Goal: Task Accomplishment & Management: Manage account settings

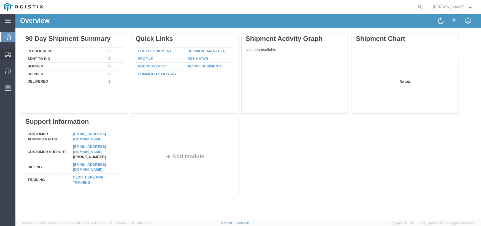
click at [0, 0] on span "Create Shipment" at bounding box center [0, 0] width 0 height 0
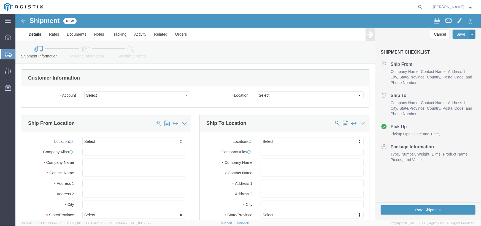
select select
click select "Select [PERSON_NAME] Iron Works PG&E"
click div
click select "Select [PERSON_NAME] Iron Works PG&E"
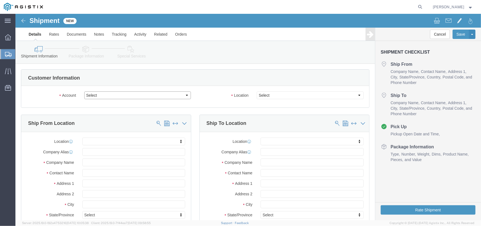
select select "9596"
click select "Select [PERSON_NAME] Iron Works PG&E"
select select "PURCHORD"
select select
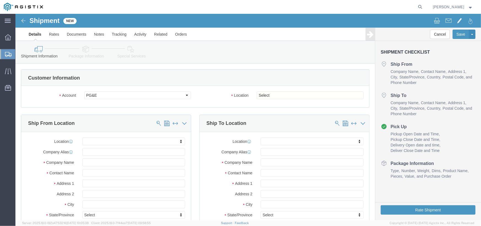
click div "Location My Profile Location (OBSOLETE) [PERSON_NAME] SC - GC TRAILER (OBSOLETE…"
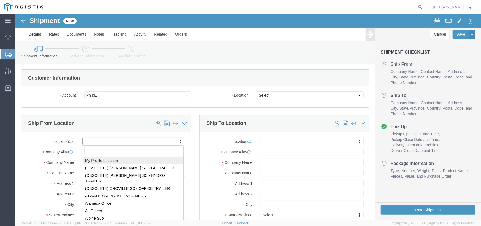
select select "MYPROFILE"
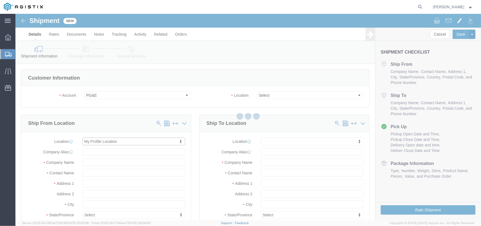
type input "[STREET_ADDRESS]"
type input "94402"
type input "[EMAIL_ADDRESS][DOMAIN_NAME]"
checkbox input "true"
type input "[PERSON_NAME] Iron Works"
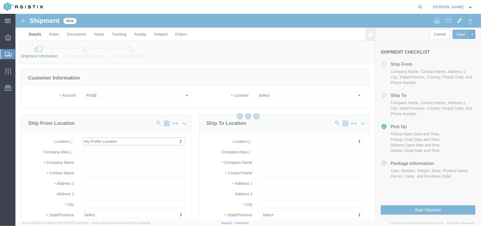
type input "[PERSON_NAME]"
type input "SAN MATEO"
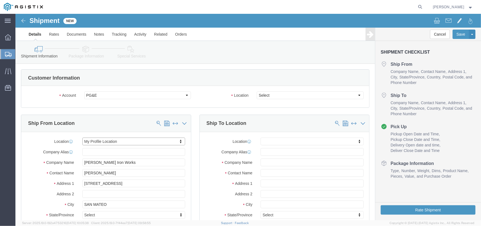
select select "CA"
drag, startPoint x: 93, startPoint y: 157, endPoint x: 42, endPoint y: 156, distance: 51.3
click div "Contact Name [PERSON_NAME]"
type input "r"
drag, startPoint x: 97, startPoint y: 159, endPoint x: 54, endPoint y: 156, distance: 42.4
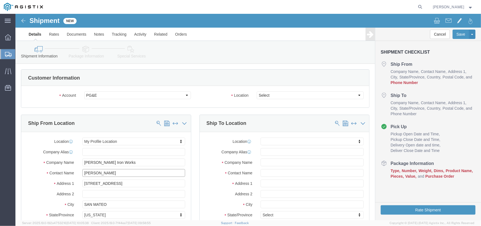
click div "Contact Name [PERSON_NAME] [PERSON_NAME]"
type input "t"
type input "[PERSON_NAME]"
drag, startPoint x: 98, startPoint y: 167, endPoint x: 50, endPoint y: 171, distance: 48.1
click div "Address [STREET_ADDRESS]"
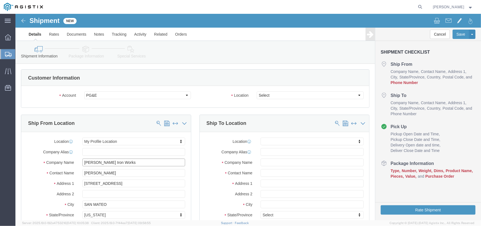
drag, startPoint x: 117, startPoint y: 151, endPoint x: 117, endPoint y: 146, distance: 5.0
click input "[PERSON_NAME] Iron Works"
click input "[STREET_ADDRESS]"
drag, startPoint x: 100, startPoint y: 169, endPoint x: 35, endPoint y: 166, distance: 65.4
click div "Address [STREET_ADDRESS]"
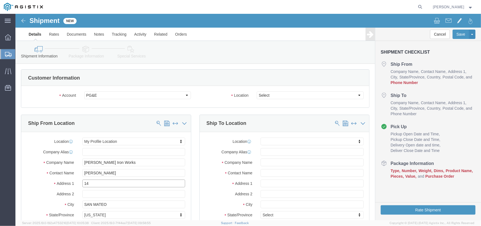
type input "14"
select select
type input "m"
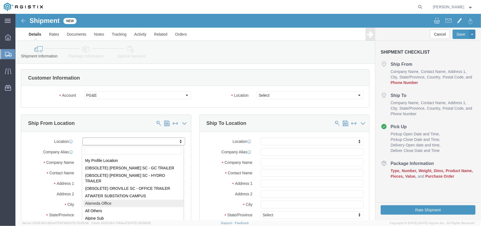
select select "71451"
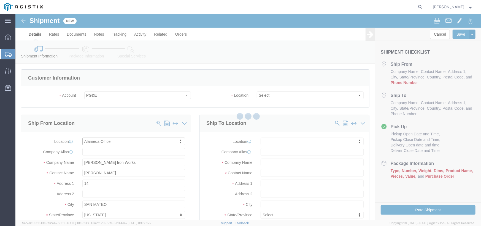
type input "2510 [GEOGRAPHIC_DATA][PERSON_NAME]"
type input "94501-4634"
checkbox input "false"
type input "PG&E"
type input "Alameda"
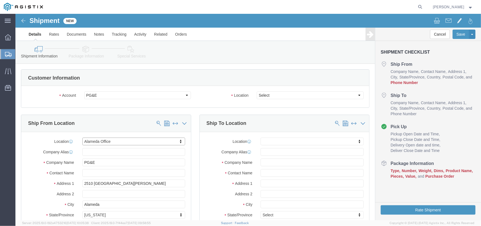
select select "CA"
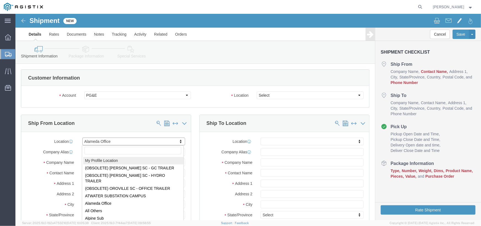
select select "MYPROFILE"
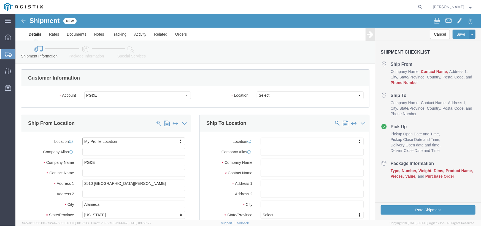
type input "[STREET_ADDRESS]"
type input "94402"
type input "[EMAIL_ADDRESS][DOMAIN_NAME]"
checkbox input "true"
type input "[PERSON_NAME] Iron Works"
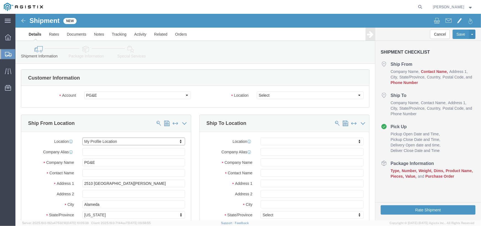
type input "[PERSON_NAME]"
type input "SAN MATEO"
select select "CA"
click at [8, 36] on icon at bounding box center [8, 37] width 6 height 6
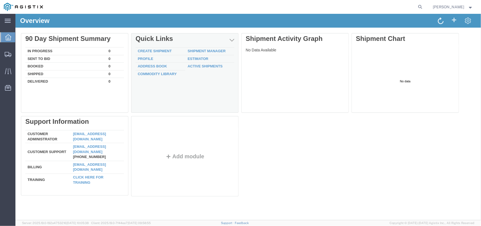
click at [183, 57] on td "Profile" at bounding box center [160, 59] width 50 height 8
click at [143, 61] on div "Delete 90 Day Shipment Summary In Progress 0 Sent To Bid 0 Booked 0 Shipped 0 D…" at bounding box center [248, 115] width 455 height 165
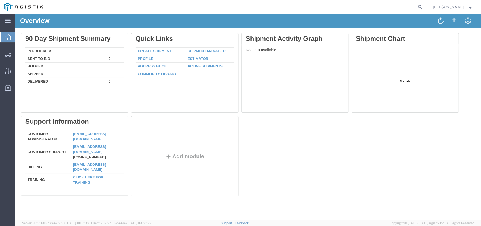
click at [144, 58] on div at bounding box center [186, 74] width 110 height 83
click at [144, 58] on link "Profile" at bounding box center [145, 58] width 15 height 4
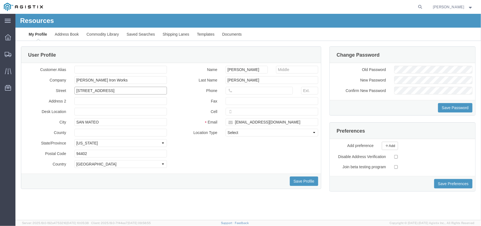
drag, startPoint x: 107, startPoint y: 92, endPoint x: 17, endPoint y: 89, distance: 89.7
click at [17, 89] on div "User Profile Customer Alias Company [PERSON_NAME] [GEOGRAPHIC_DATA] [GEOGRAPHIC…" at bounding box center [171, 120] width 309 height 149
type input "[STREET_ADDRESS]"
type input "CA"
type input "3233216520"
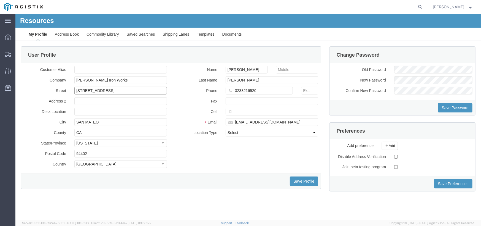
click at [87, 90] on input "[STREET_ADDRESS]" at bounding box center [120, 90] width 93 height 8
type input "[STREET_ADDRESS]"
click at [111, 120] on input "SAN MATEO" at bounding box center [120, 122] width 93 height 8
drag, startPoint x: 107, startPoint y: 122, endPoint x: 2, endPoint y: 127, distance: 104.9
click at [15, 127] on html "Resources My Profile Address Book Commodity Library Saved Searches Shipping Lan…" at bounding box center [248, 117] width 466 height 206
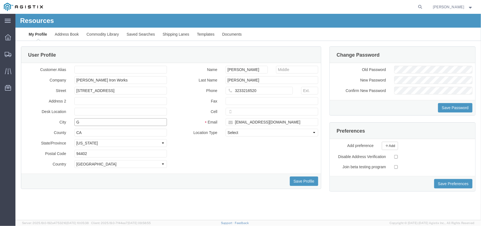
type input "Gardena"
click at [100, 151] on input "94402" at bounding box center [120, 153] width 93 height 8
drag, startPoint x: 108, startPoint y: 156, endPoint x: 39, endPoint y: 149, distance: 69.5
click at [39, 149] on div "Postal Code 94402" at bounding box center [95, 153] width 151 height 8
type input "90248"
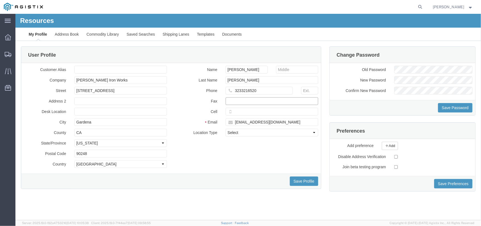
click at [278, 102] on input "text" at bounding box center [272, 101] width 93 height 8
click at [303, 90] on input "text" at bounding box center [309, 90] width 17 height 8
type input "101"
click at [236, 131] on select "Select Business No Loading Dock Business Business w/ Loading Dock Construction …" at bounding box center [272, 132] width 93 height 8
select select "BWLD"
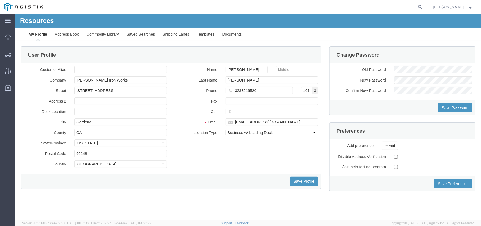
click at [226, 128] on select "Select Business No Loading Dock Business Business w/ Loading Dock Construction …" at bounding box center [272, 132] width 93 height 8
click at [309, 180] on button "Save Profile" at bounding box center [304, 180] width 28 height 9
click at [0, 0] on span "Create Shipment" at bounding box center [0, 0] width 0 height 0
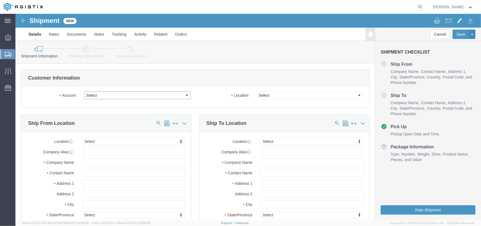
click select "Select [PERSON_NAME] Iron Works PG&E"
select select "9596"
click select "Select [PERSON_NAME] Iron Works PG&E"
select select "PURCHORD"
select select
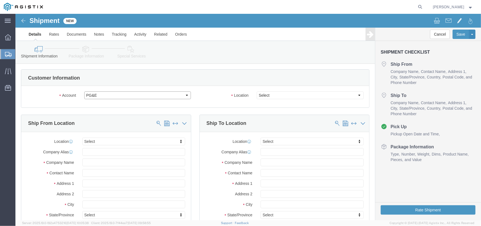
select select
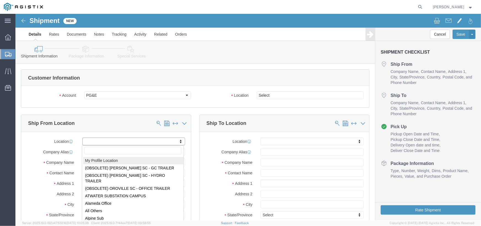
select select "MYPROFILE"
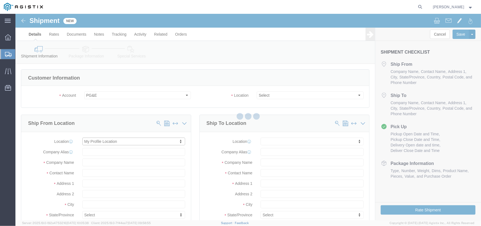
type input "[STREET_ADDRESS]"
type input "90248"
type input "CA"
type input "3233216520"
type input "101"
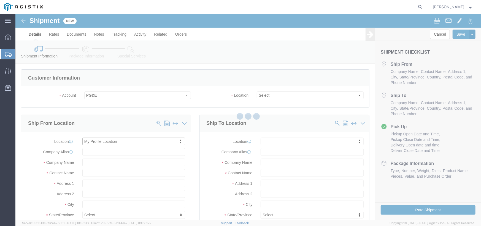
type input "[EMAIL_ADDRESS][DOMAIN_NAME]"
checkbox input "true"
type input "[PERSON_NAME] Iron Works"
type input "[PERSON_NAME]"
type input "Gardena"
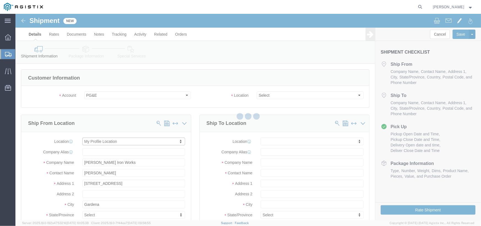
select select "CA"
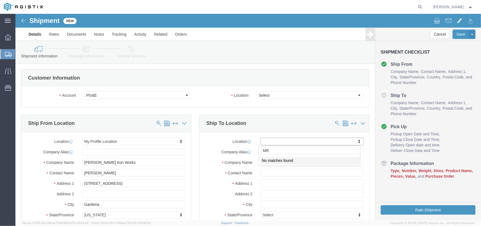
type input "M"
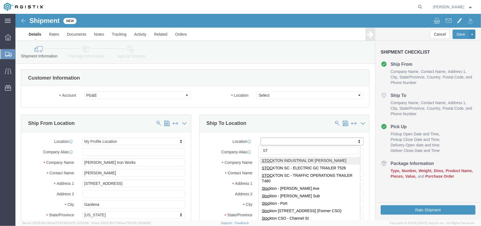
type input "S"
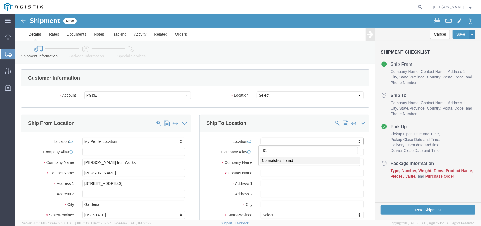
type input "8"
click input "text"
click div "Location My Profile Location (OBSOLETE) [PERSON_NAME] SC - GC TRAILER (OBSOLETE…"
click input "text"
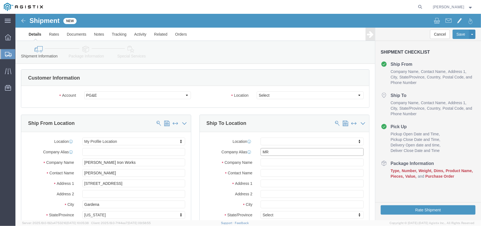
type input "M"
type input "MROIS"
type input "p"
type input "[PERSON_NAME]"
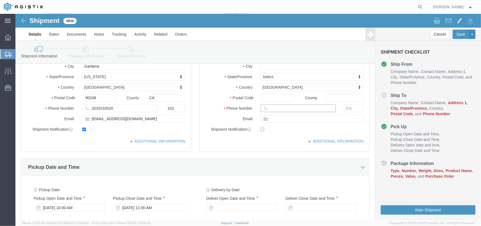
click input "text"
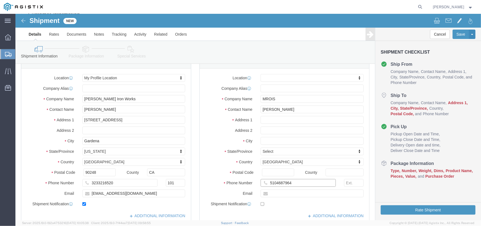
scroll to position [0, 0]
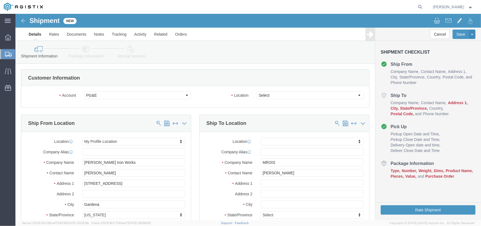
type input "5104687964"
click input "text"
type input "[STREET_ADDRESS][PERSON_NAME]"
select select
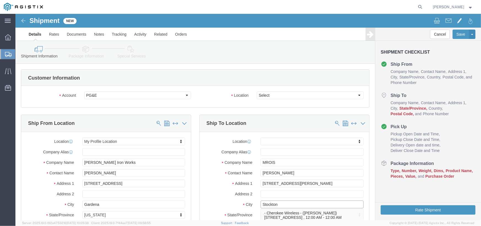
type input "Stockton"
click input "[PERSON_NAME]"
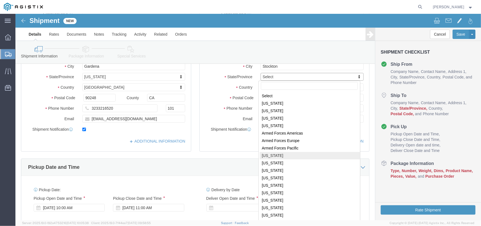
select select
select select "CA"
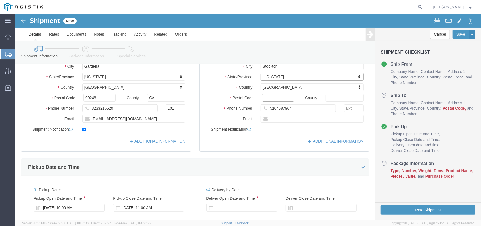
click input "Postal Code"
type input "95203"
select select
click div "Location My Profile Location (OBSOLETE) [PERSON_NAME] SC - GC TRAILER (OBSOLETE…"
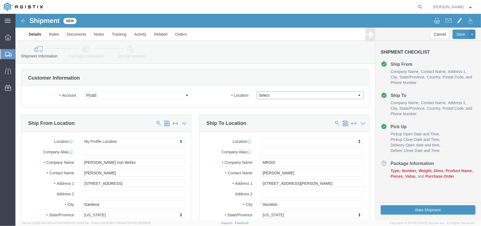
click select "Select All Others [GEOGRAPHIC_DATA] [GEOGRAPHIC_DATA] [GEOGRAPHIC_DATA] [GEOGRA…"
select select "23082"
click select "Select All Others [GEOGRAPHIC_DATA] [GEOGRAPHIC_DATA] [GEOGRAPHIC_DATA] [GEOGRA…"
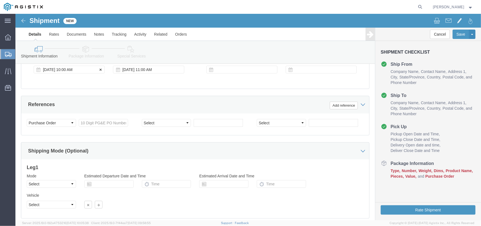
scroll to position [138, 0]
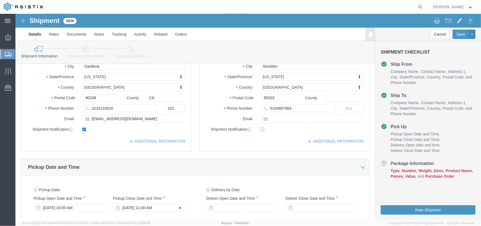
click div "[DATE] 11:00 AM"
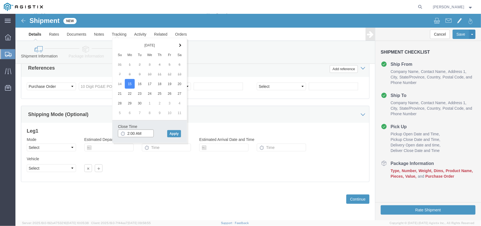
drag, startPoint x: 122, startPoint y: 119, endPoint x: 120, endPoint y: 118, distance: 3.0
click input "2:00 AM"
type input "2:00 PM"
click button "Apply"
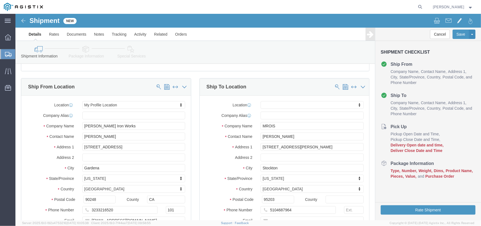
scroll to position [174, 0]
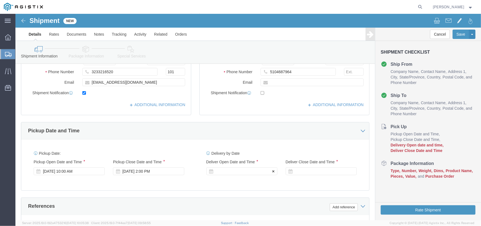
click div
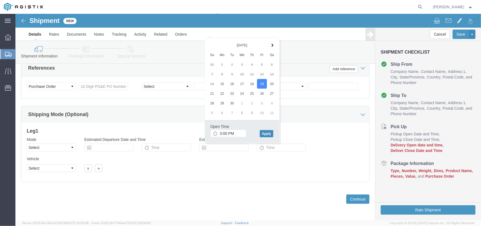
click button "Apply"
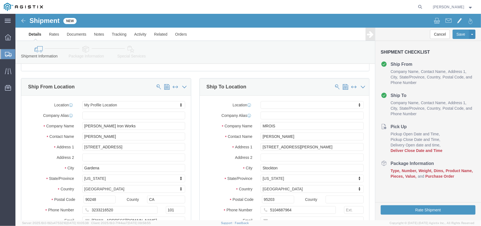
scroll to position [174, 0]
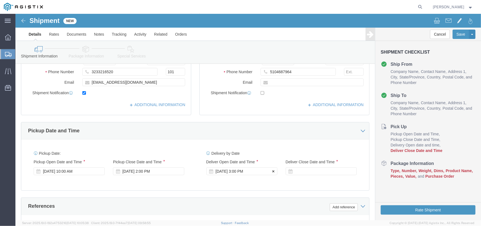
click div "[DATE] 3:00 PM"
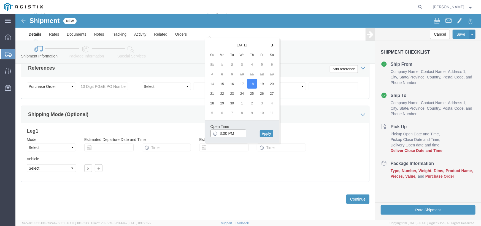
drag, startPoint x: 211, startPoint y: 119, endPoint x: 204, endPoint y: 117, distance: 7.8
click input "3:00 PM"
drag, startPoint x: 208, startPoint y: 119, endPoint x: 215, endPoint y: 119, distance: 7.4
click input "3:00 PM"
drag, startPoint x: 215, startPoint y: 119, endPoint x: 200, endPoint y: 118, distance: 15.2
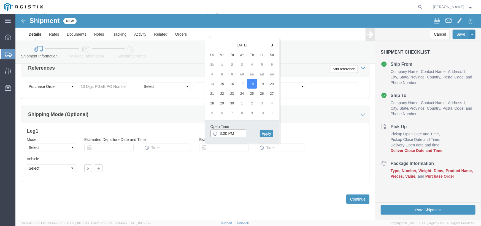
click div "3:00 PM"
type input "6:30 AM"
drag, startPoint x: 251, startPoint y: 118, endPoint x: 243, endPoint y: 116, distance: 8.7
click button "Apply"
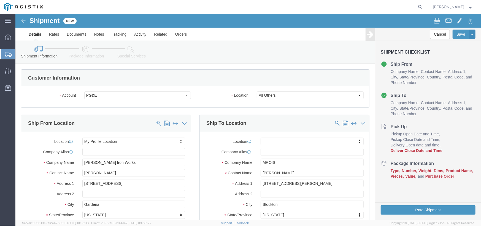
scroll to position [138, 0]
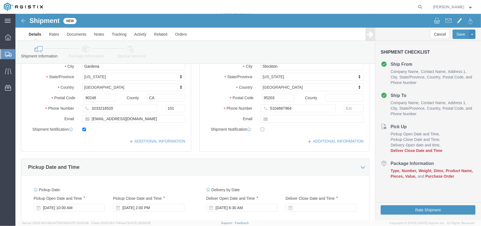
click div
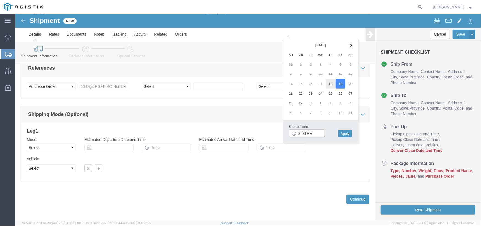
type input "2:00 PM"
click button "Apply"
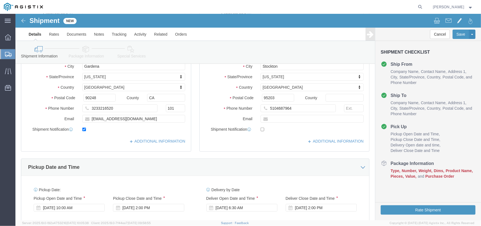
scroll to position [276, 0]
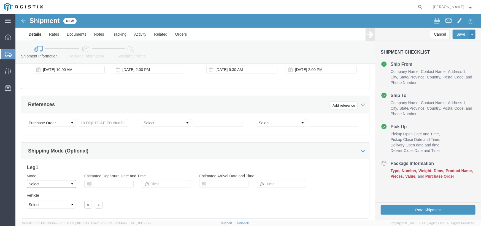
click select "Select Air Less than Truckload Multi-Leg Ocean Freight Rail Small Parcel Truckl…"
select select "LTL"
click select "Select Air Less than Truckload Multi-Leg Ocean Freight Rail Small Parcel Truckl…"
click input "text"
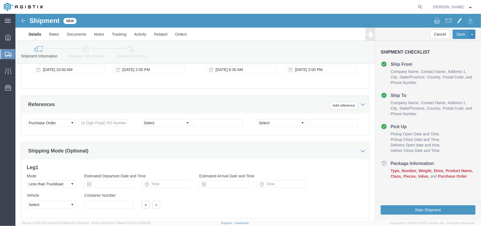
click div "Leg 1 Mode Select Air Less than Truckload Multi-Leg Ocean Freight Rail Small Pa…"
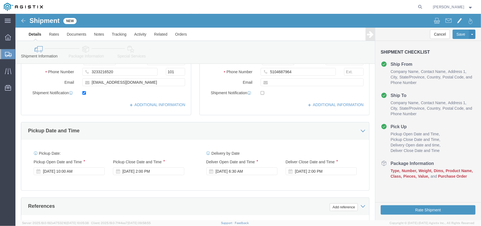
scroll to position [312, 0]
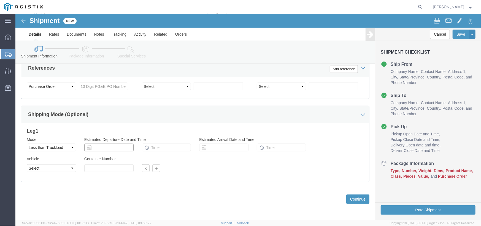
click input "text"
click td "15"
type input "[DATE]"
click input "text"
click td "18"
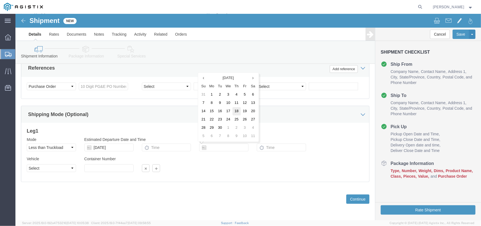
type input "[DATE]"
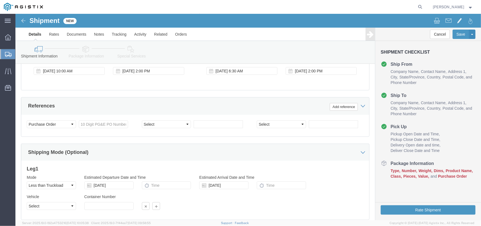
scroll to position [275, 0]
click input "text"
type input "3501420692"
click select "Select Account Type Activity ID Airline Appointment Number ASN Batch Request # …"
select select "CUSTREF"
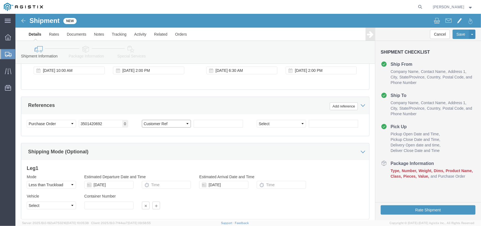
click select "Select Account Type Activity ID Airline Appointment Number ASN Batch Request # …"
click div "Select Account Type Activity ID Airline Appointment Number ASN Batch Request # …"
click input "text"
type input "US1019476PO"
click div "Select Account Type Activity ID Airline Appointment Number ASN Batch Request # …"
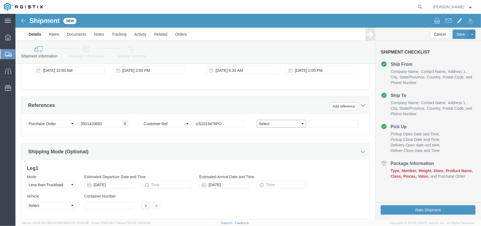
click select "Select Account Type Activity ID Airline Appointment Number ASN Batch Request # …"
select select "SALEORDR"
click select "Select Account Type Activity ID Airline Appointment Number ASN Batch Request # …"
click input "text"
type input "2511131"
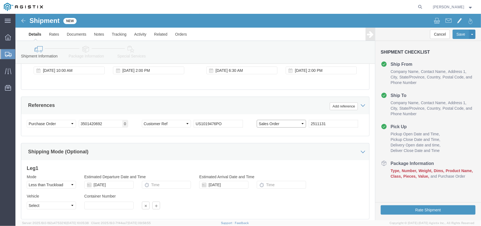
click select "Select Account Type Activity ID Airline Appointment Number ASN Batch Request # …"
select select "SHIPMENTIDNUM"
click select "Select Account Type Activity ID Airline Appointment Number ASN Batch Request # …"
click div "Mode Select Air Less than Truckload Multi-Leg Ocean Freight Rail Small Parcel T…"
drag, startPoint x: 59, startPoint y: 167, endPoint x: 56, endPoint y: 169, distance: 3.0
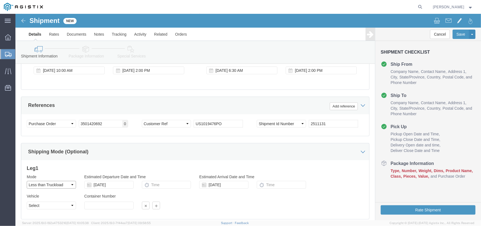
click select "Select Air Less than Truckload Multi-Leg Ocean Freight Rail Small Parcel Truckl…"
select select
click select "Select Air Less than Truckload Multi-Leg Ocean Freight Rail Small Parcel Truckl…"
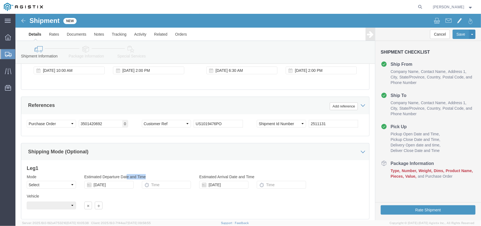
click div "Estimated Departure Date and Time [DATE]"
drag, startPoint x: 102, startPoint y: 169, endPoint x: 20, endPoint y: 170, distance: 81.3
click div "Mode Select Air Less than Truckload Multi-Leg Ocean Freight Rail Small Parcel T…"
drag, startPoint x: 221, startPoint y: 172, endPoint x: 152, endPoint y: 171, distance: 68.7
click div "Mode Select Air Less than Truckload Multi-Leg Ocean Freight Rail Small Parcel T…"
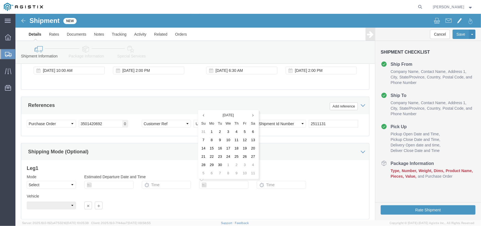
click div "Mode Select Air Less than Truckload Multi-Leg Ocean Freight Rail Small Parcel T…"
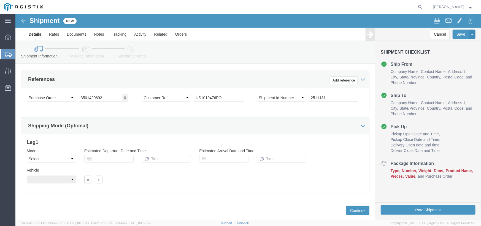
scroll to position [312, 0]
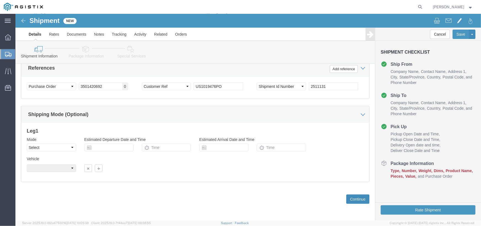
click button "Continue"
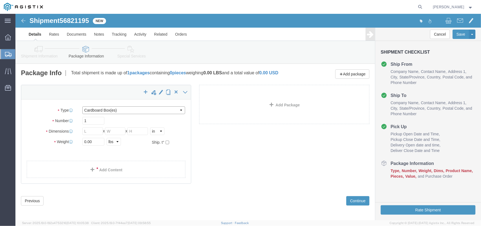
click select "Select Bulk Bundle(s) Cardboard Box(es) Carton(s) Crate(s) Drum(s) (Fiberboard)…"
select select "PSNS"
click select "Select Bulk Bundle(s) Cardboard Box(es) Carton(s) Crate(s) Drum(s) (Fiberboard)…"
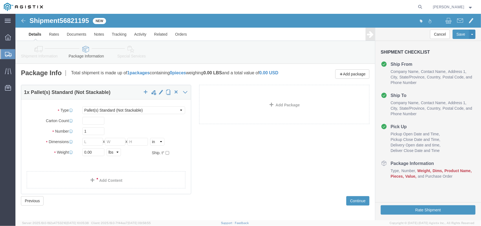
click div "Package Type Select Bulk Bundle(s) Cardboard Box(es) Carton(s) Crate(s) Drum(s)…"
click input "text"
type input "36"
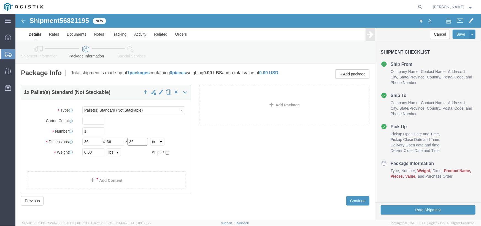
type input "3"
type input "36"
drag, startPoint x: 79, startPoint y: 142, endPoint x: 0, endPoint y: 142, distance: 78.9
click div "Please fix the following errors Customer Information Account Select [PERSON_NAM…"
type input "160"
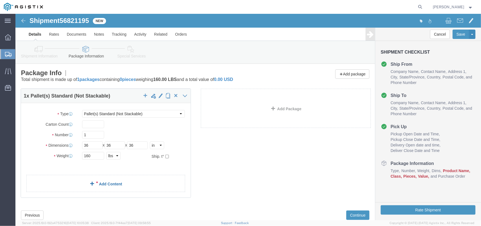
drag, startPoint x: 90, startPoint y: 173, endPoint x: 103, endPoint y: 181, distance: 14.2
click div "1 x Pallet(s) Standard (Not Stackable) Package Type Select Bulk Bundle(s) Cardb…"
click link "Add Content"
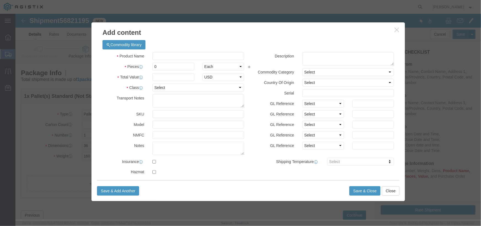
click button "button"
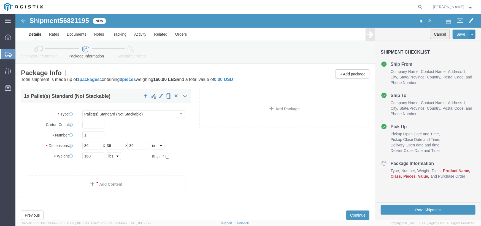
click button "Cancel"
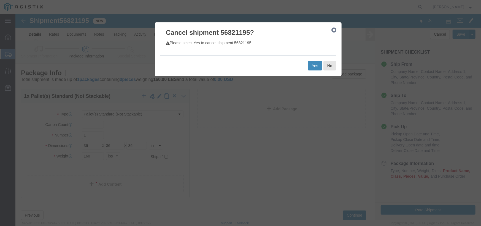
click button "Yes"
